Goal: Use online tool/utility: Utilize a website feature to perform a specific function

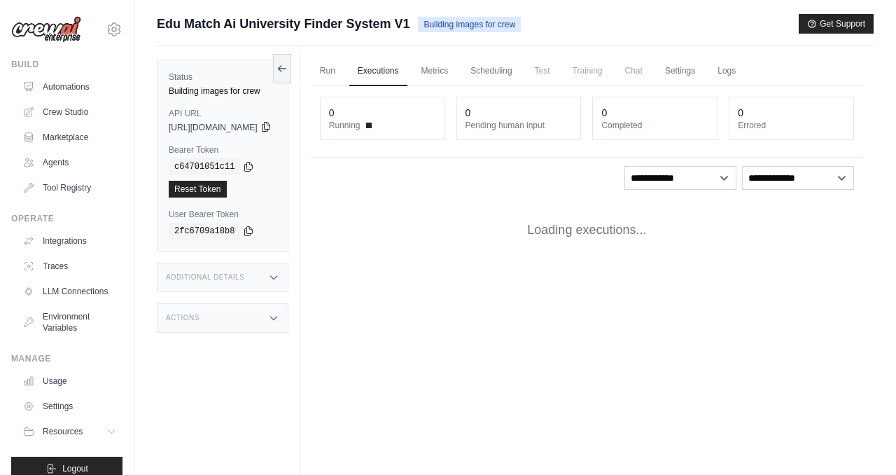
click at [272, 128] on icon at bounding box center [265, 126] width 11 height 11
click at [272, 127] on icon at bounding box center [265, 126] width 11 height 11
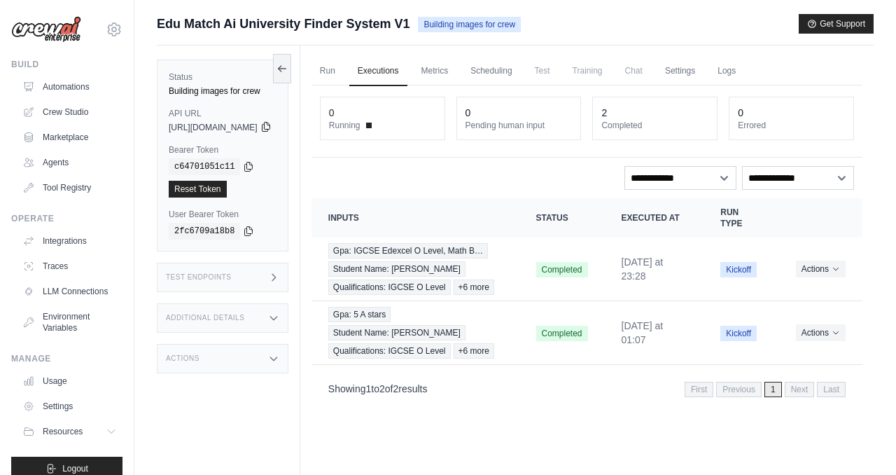
click at [272, 128] on icon at bounding box center [265, 126] width 11 height 11
click at [344, 71] on link "Run" at bounding box center [327, 71] width 32 height 29
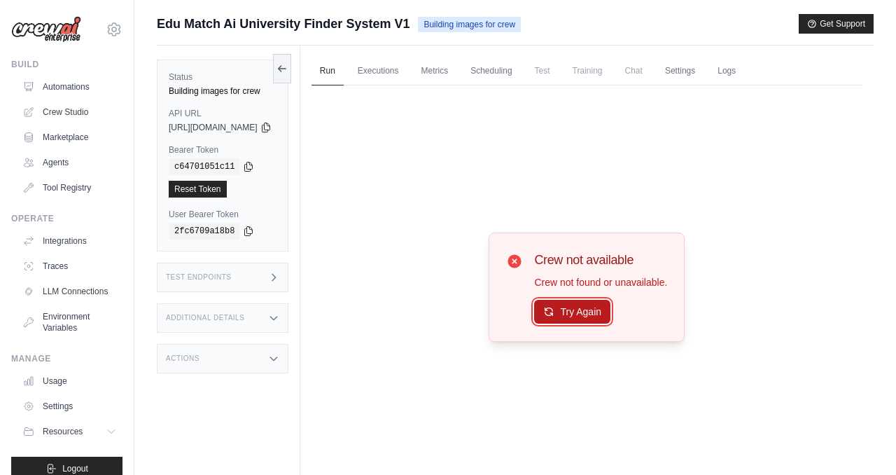
click at [598, 314] on button "Try Again" at bounding box center [572, 312] width 76 height 24
click at [83, 81] on link "Automations" at bounding box center [71, 87] width 106 height 22
